Goal: Check status: Check status

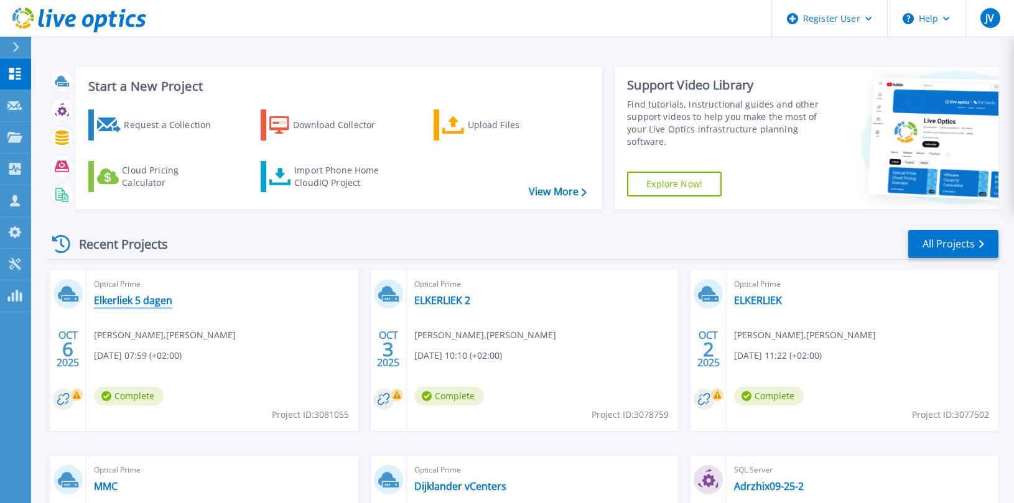
click at [161, 300] on link "Elkerliek 5 dagen" at bounding box center [133, 300] width 78 height 12
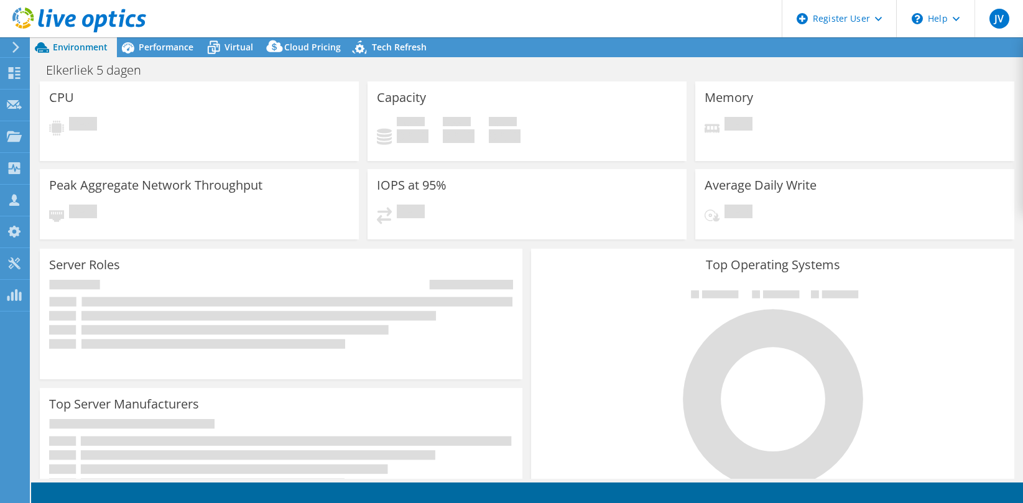
select select "USD"
select select "EUFrankfurt"
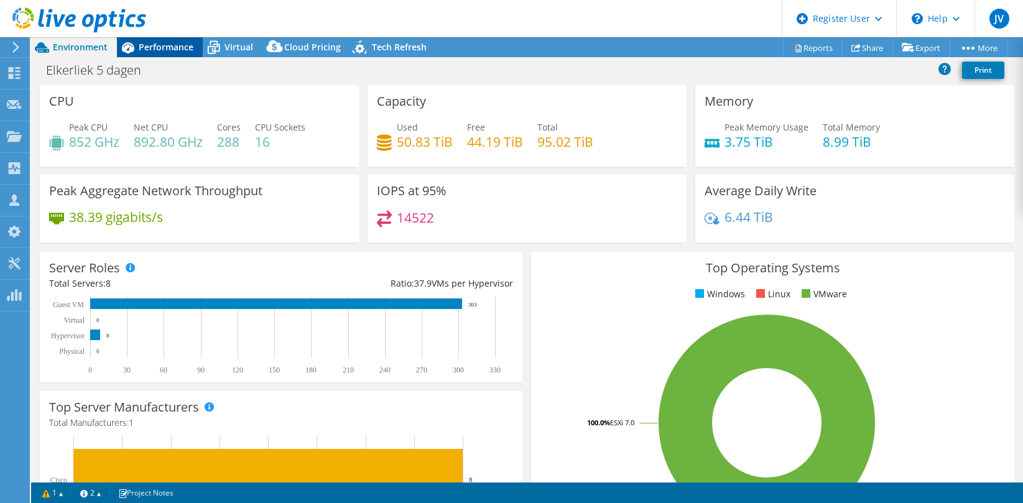
click at [154, 42] on span "Performance" at bounding box center [166, 47] width 55 height 12
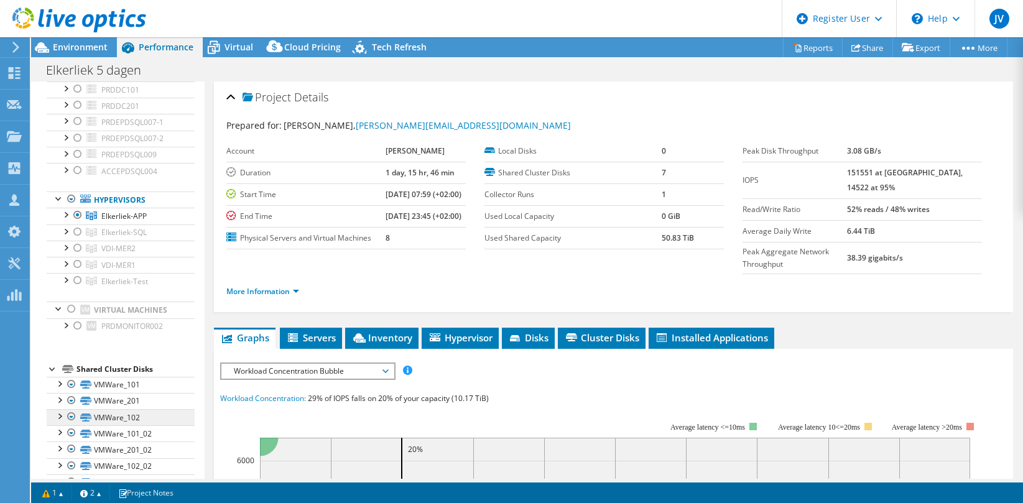
scroll to position [90, 0]
click at [67, 324] on div at bounding box center [65, 325] width 12 height 12
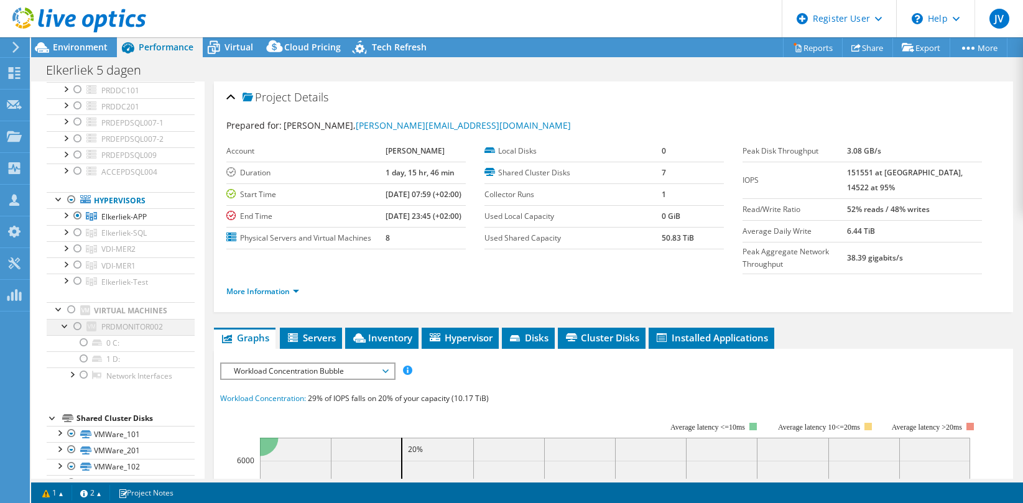
click at [67, 324] on div at bounding box center [65, 325] width 12 height 12
click at [65, 323] on div at bounding box center [65, 325] width 12 height 12
